Goal: Information Seeking & Learning: Learn about a topic

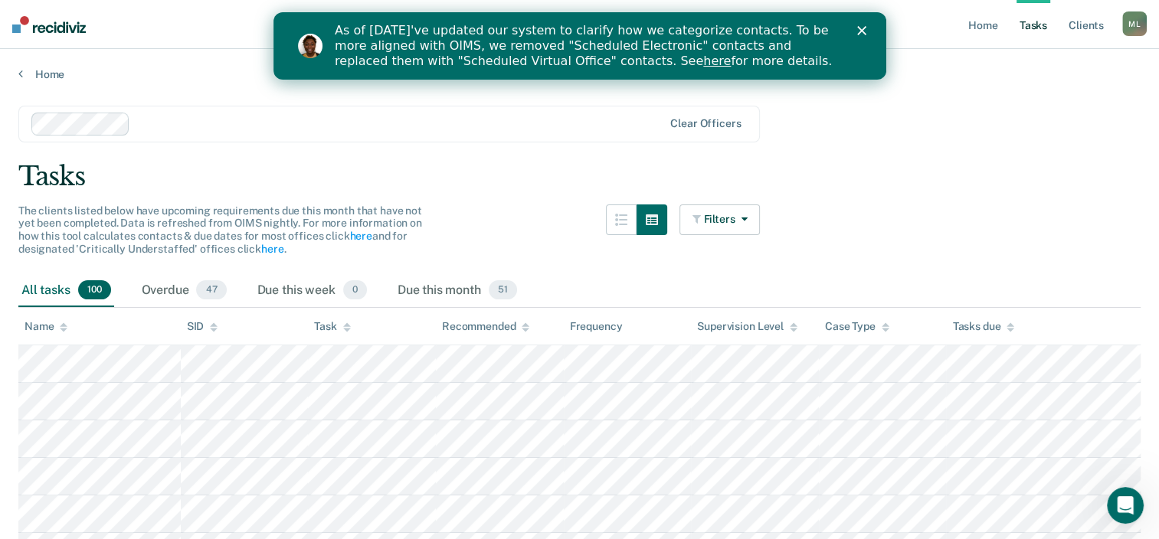
click at [855, 28] on div "As of 7/29, we've updated our system to clarify how we categorize contacts. To …" at bounding box center [597, 45] width 527 height 55
click at [859, 26] on icon "Close" at bounding box center [861, 30] width 9 height 9
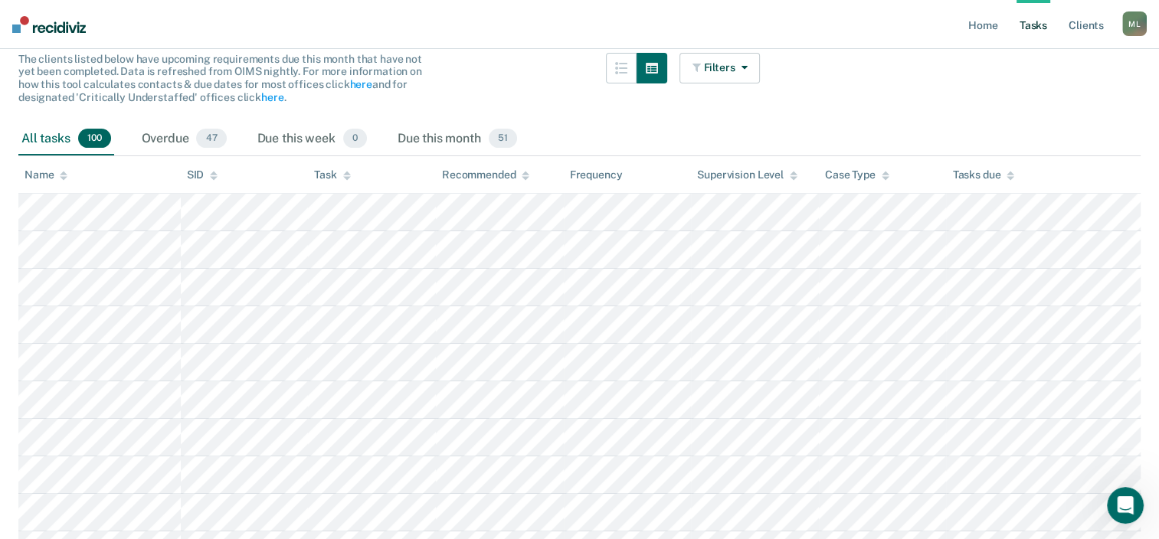
scroll to position [153, 0]
click at [501, 135] on span "51" at bounding box center [503, 137] width 28 height 20
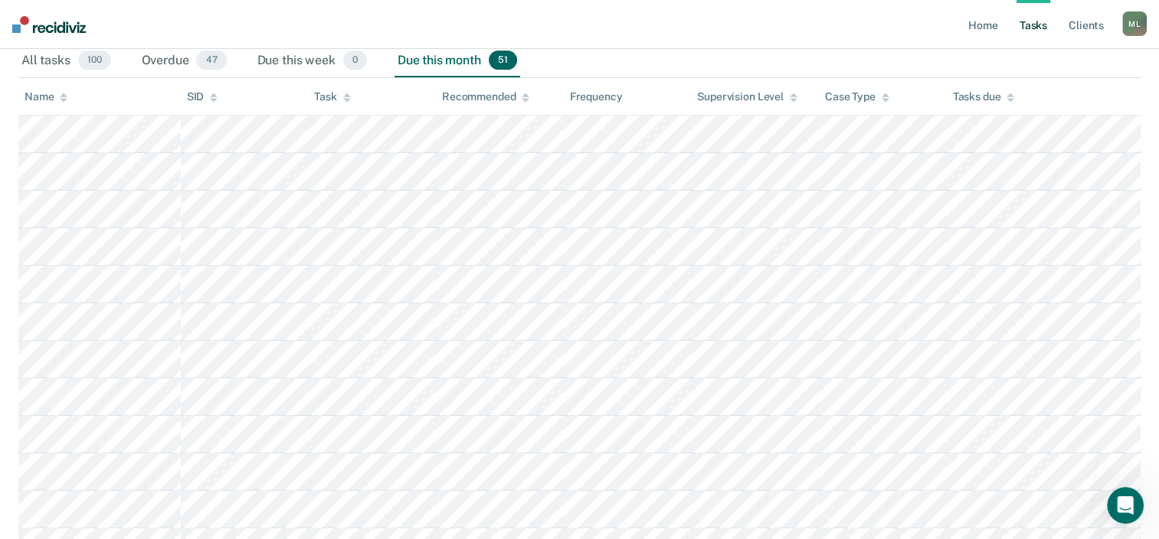
scroll to position [0, 0]
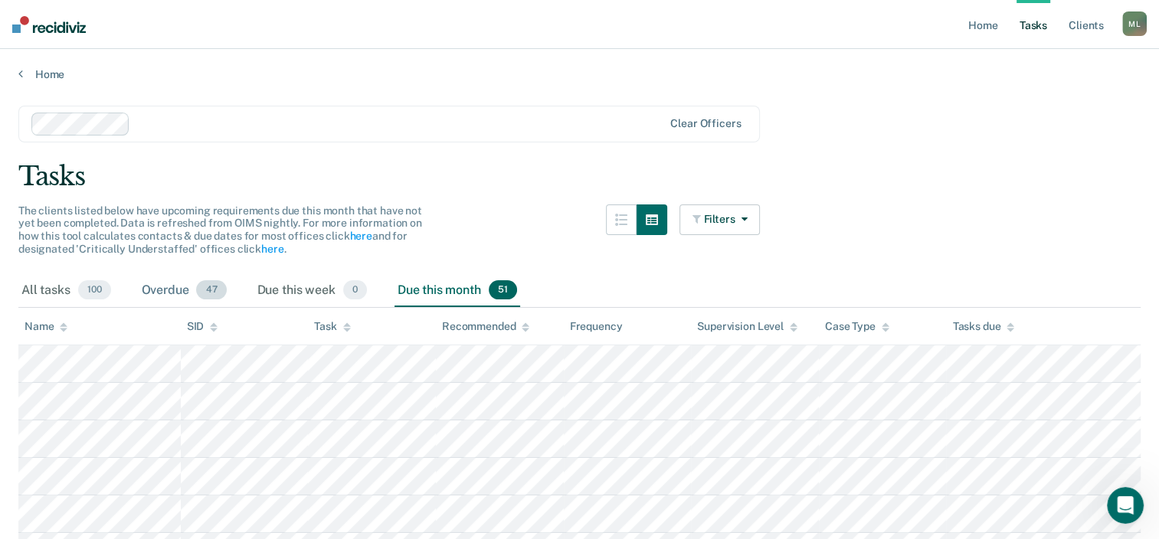
click at [175, 296] on div "Overdue 47" at bounding box center [184, 291] width 91 height 34
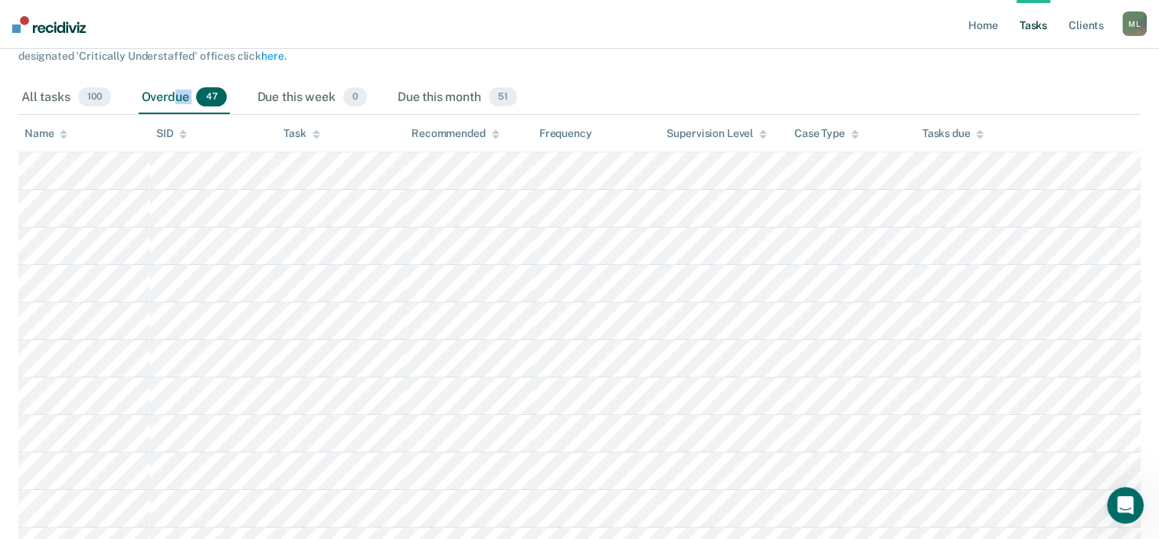
scroll to position [230, 0]
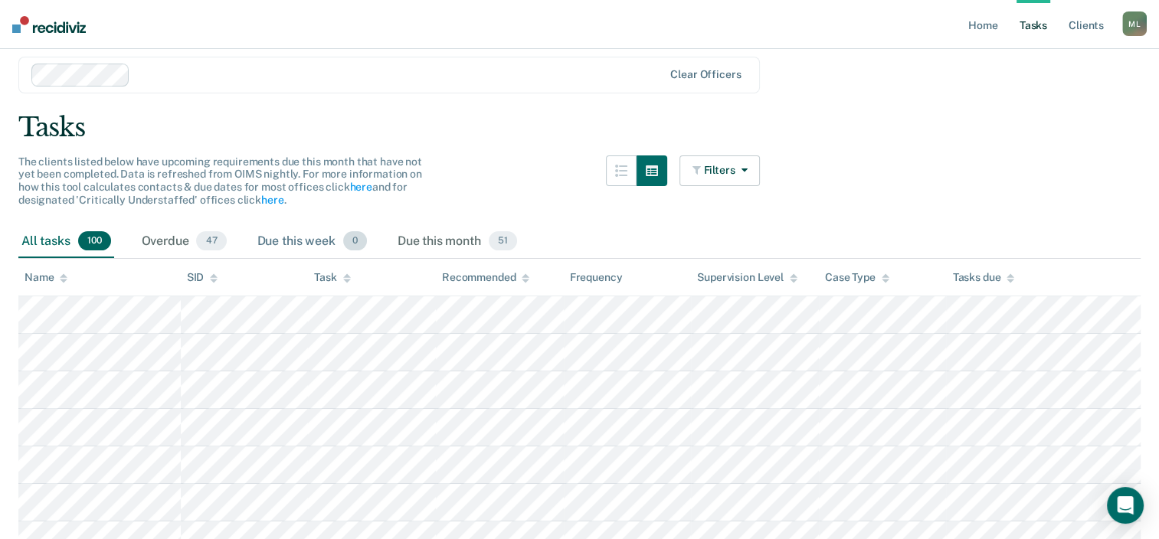
scroll to position [77, 0]
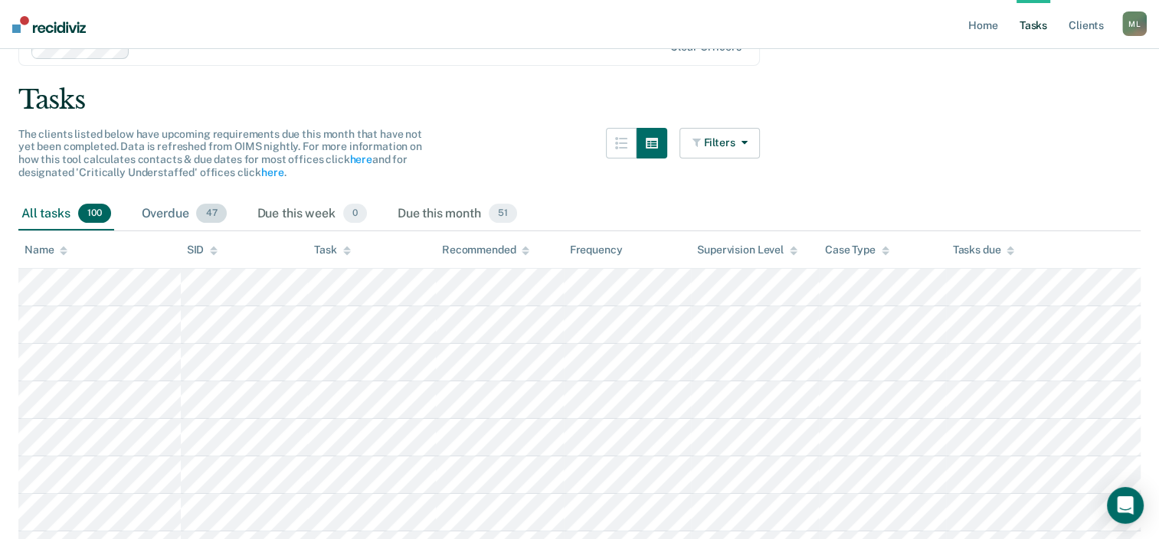
click at [195, 217] on div "Overdue 47" at bounding box center [184, 215] width 91 height 34
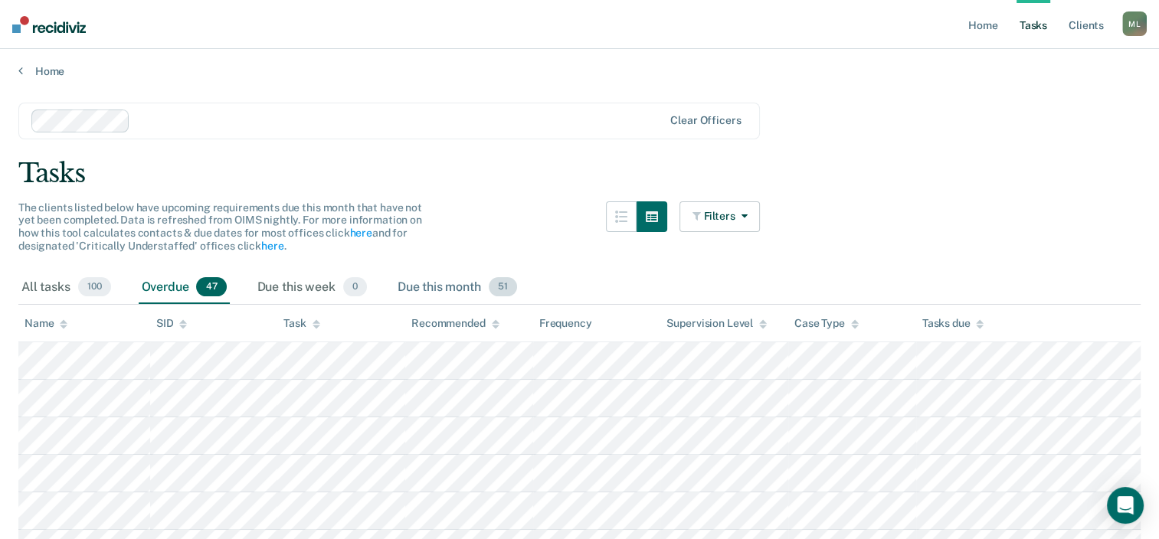
scroll to position [0, 0]
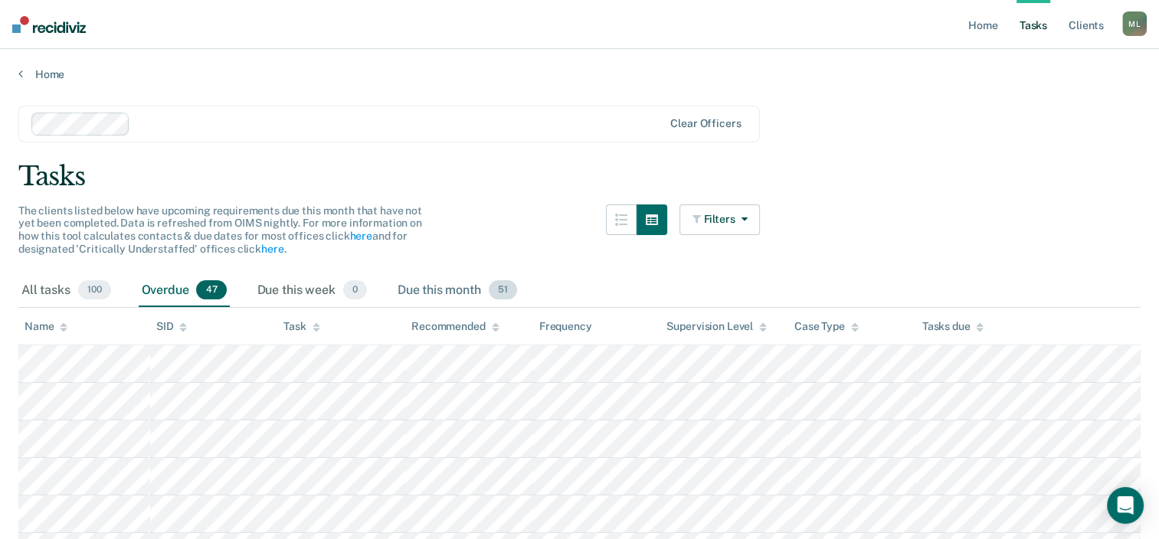
click at [469, 290] on div "Due this month 51" at bounding box center [458, 291] width 126 height 34
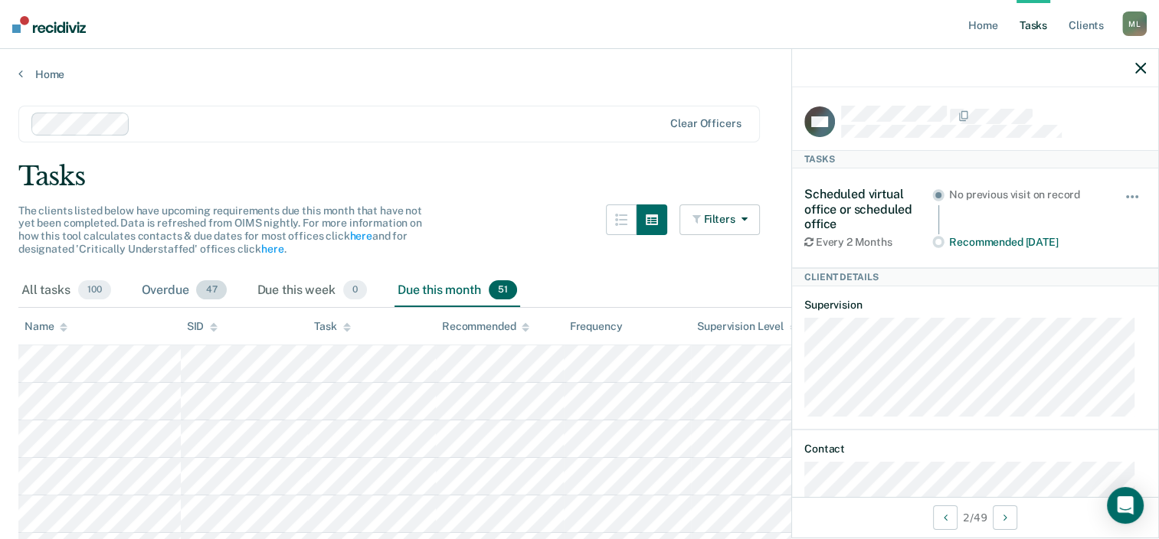
click at [175, 282] on div "Overdue 47" at bounding box center [184, 291] width 91 height 34
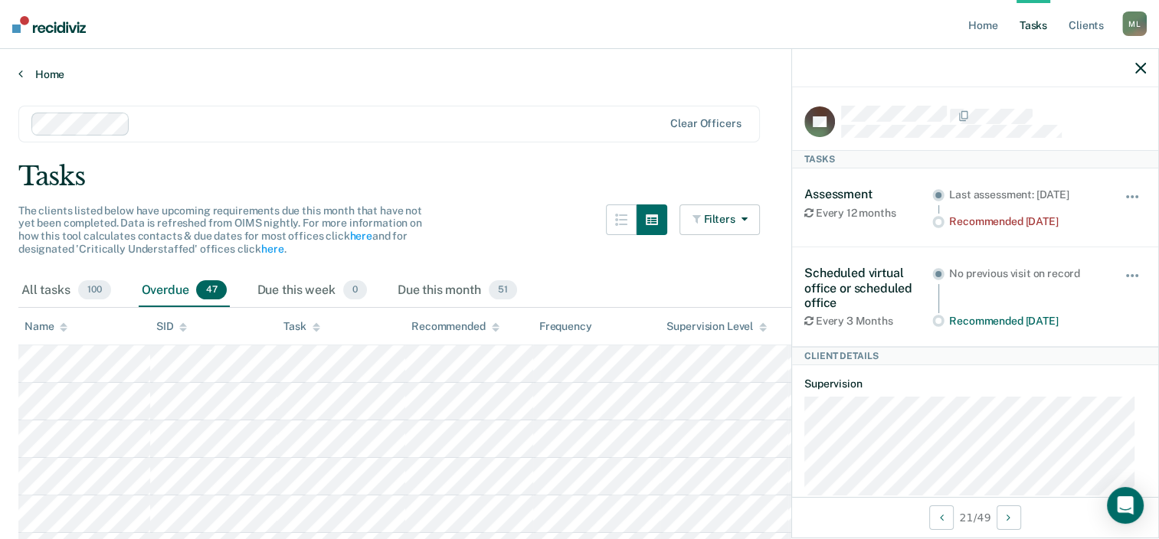
click at [36, 74] on link "Home" at bounding box center [579, 74] width 1122 height 14
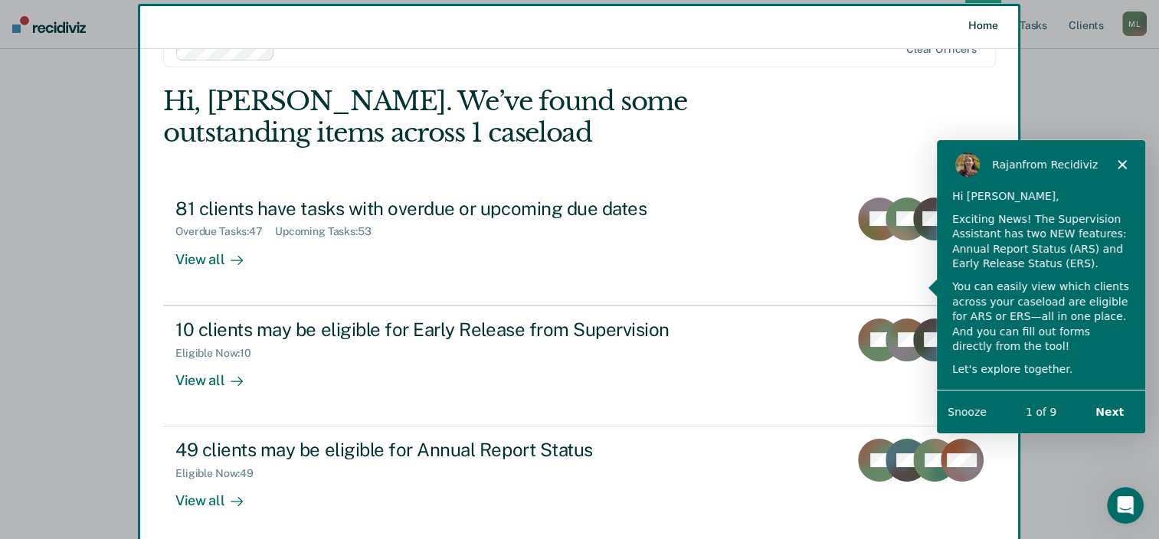
scroll to position [77, 0]
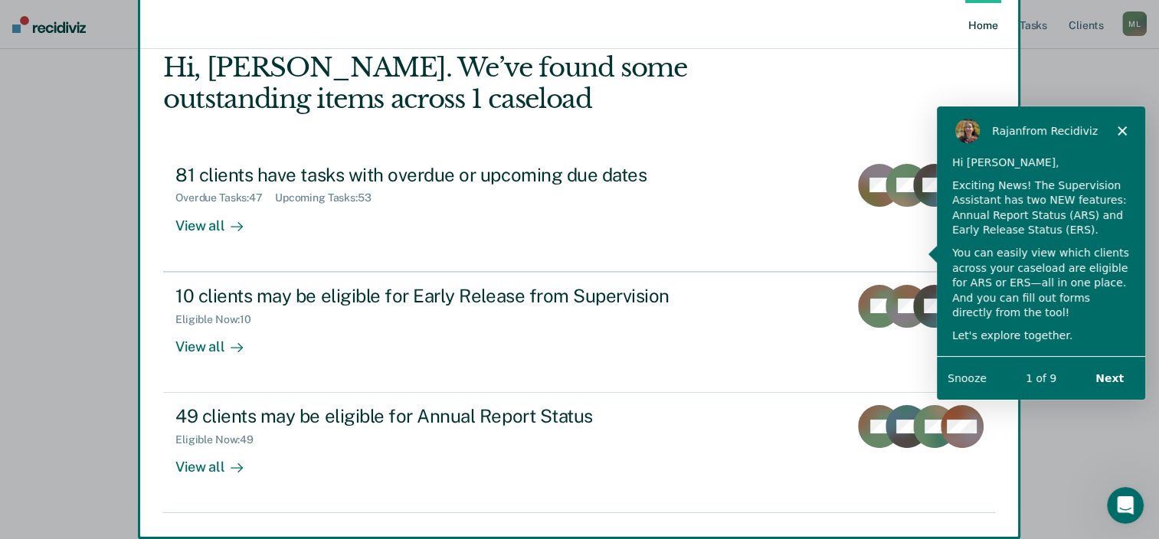
click at [205, 346] on div "Product tour overlay" at bounding box center [579, 269] width 1159 height 539
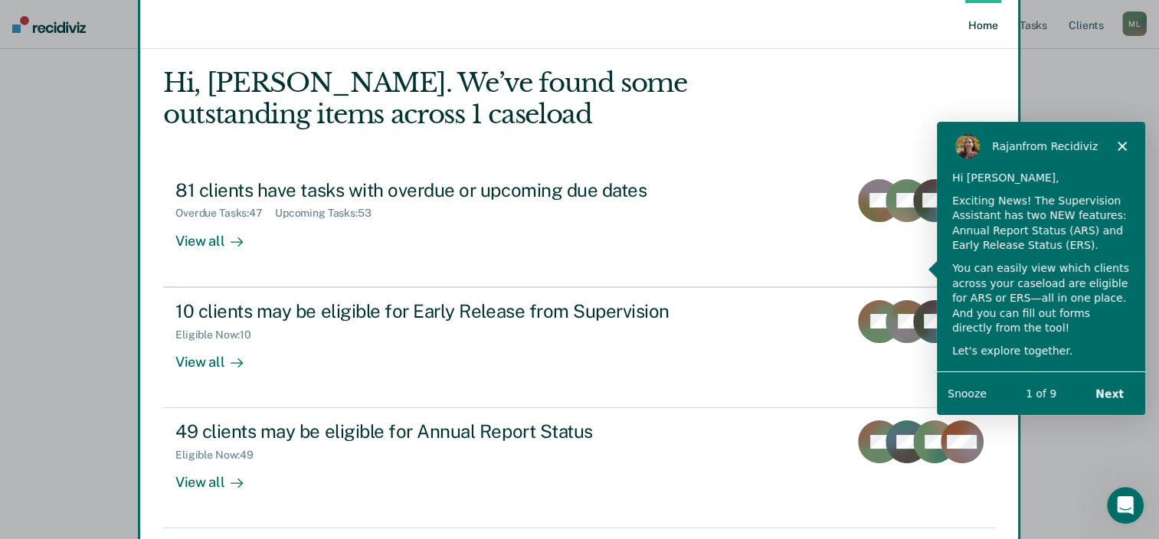
click at [1118, 142] on icon "Close" at bounding box center [1121, 144] width 9 height 9
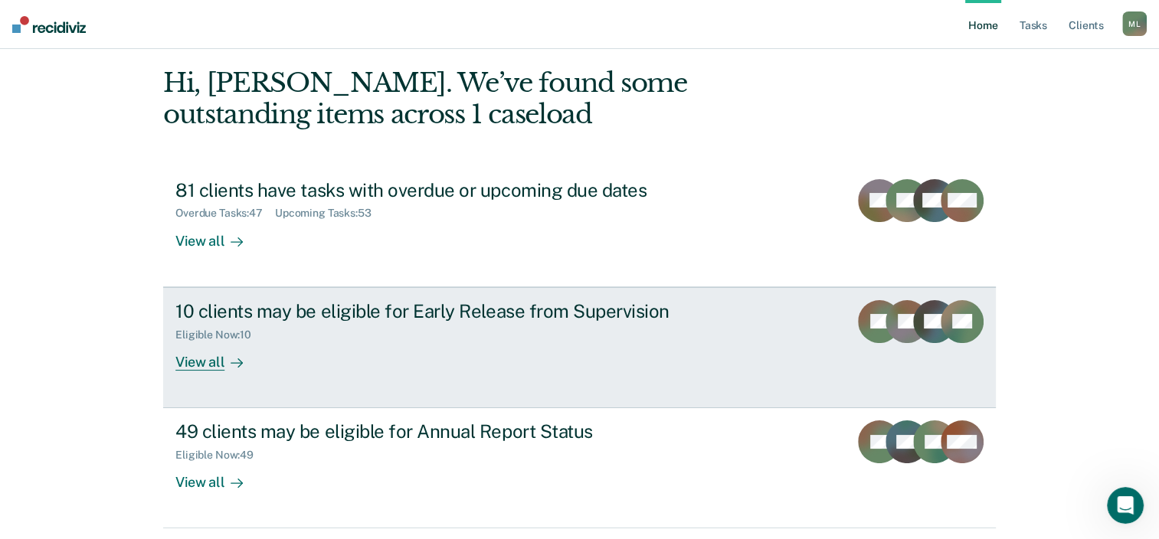
click at [208, 363] on div "View all" at bounding box center [218, 356] width 86 height 30
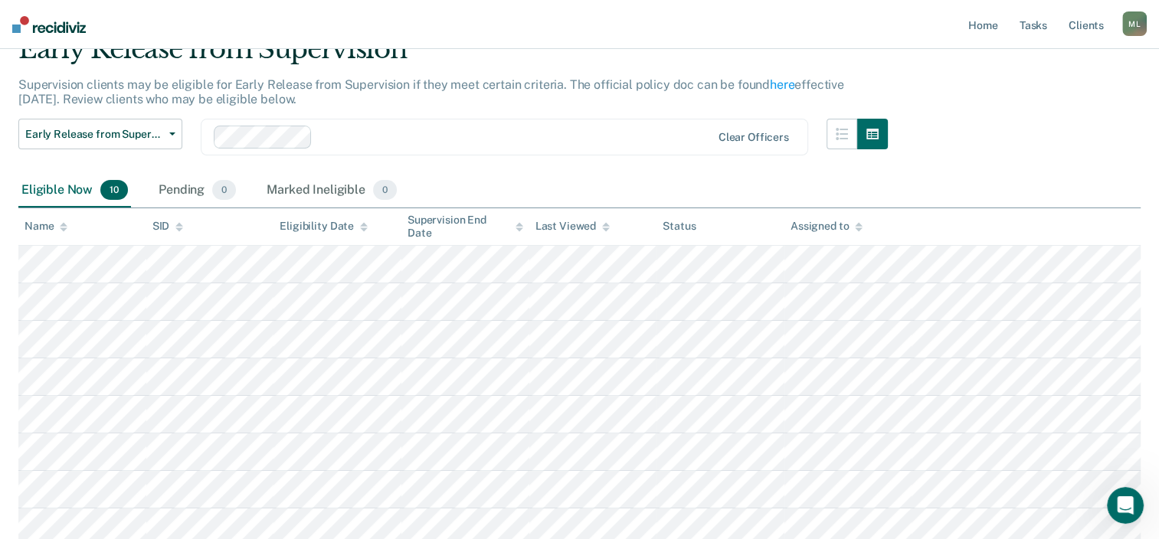
scroll to position [33, 0]
